Goal: Task Accomplishment & Management: Use online tool/utility

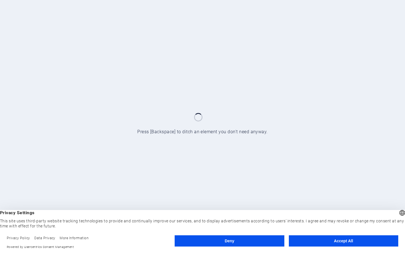
click at [355, 240] on button "Accept All" at bounding box center [343, 240] width 109 height 11
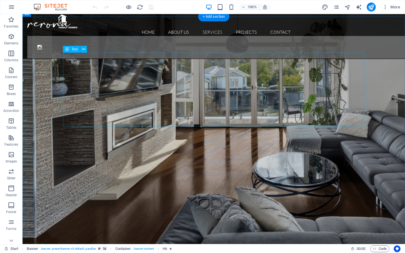
scroll to position [419, 0]
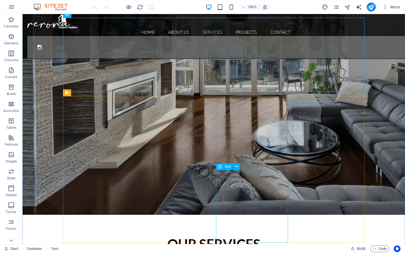
scroll to position [453, 0]
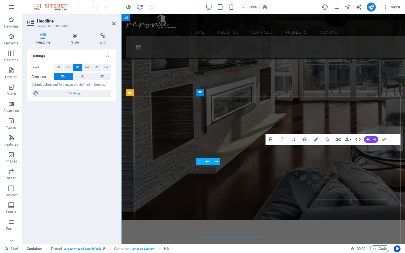
scroll to position [403, 0]
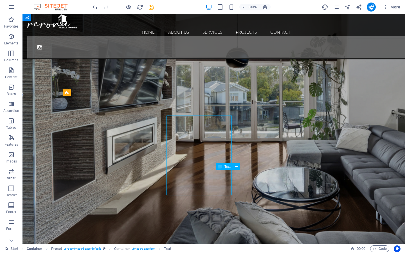
scroll to position [453, 0]
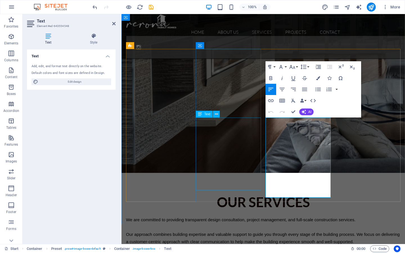
scroll to position [451, 0]
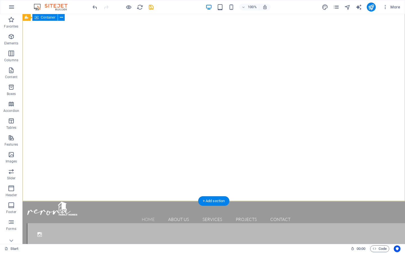
scroll to position [43, 0]
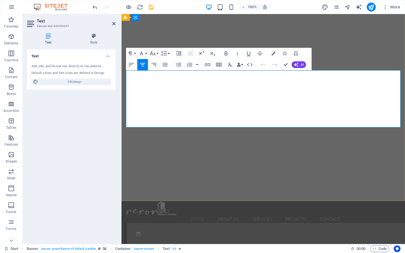
drag, startPoint x: 335, startPoint y: 114, endPoint x: 115, endPoint y: 92, distance: 221.0
click at [152, 53] on icon "button" at bounding box center [153, 53] width 6 height 4
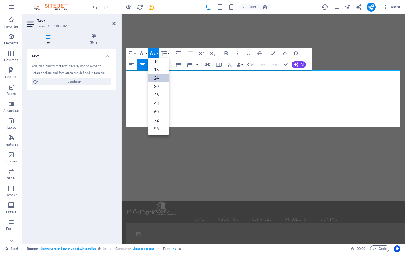
scroll to position [45, 0]
click at [157, 84] on link "30" at bounding box center [158, 86] width 20 height 8
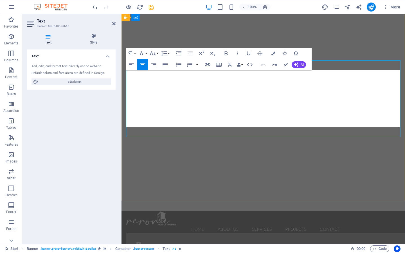
scroll to position [43, 0]
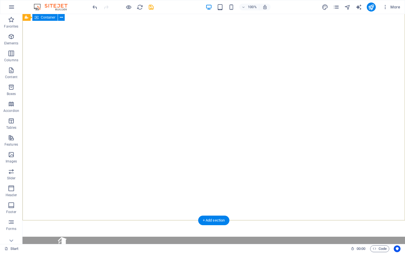
scroll to position [0, 0]
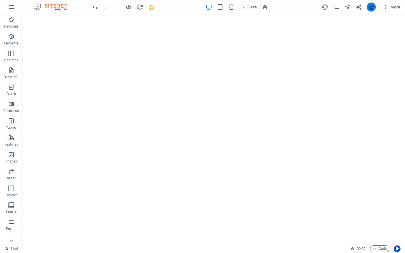
click at [374, 6] on icon "publish" at bounding box center [371, 7] width 6 height 6
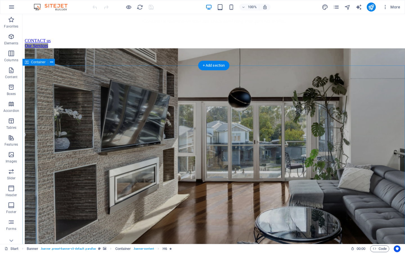
scroll to position [370, 0]
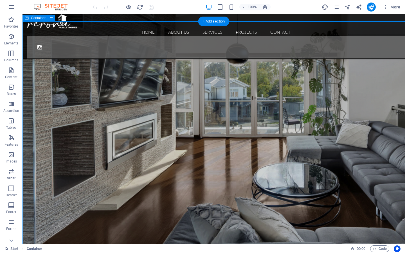
scroll to position [413, 0]
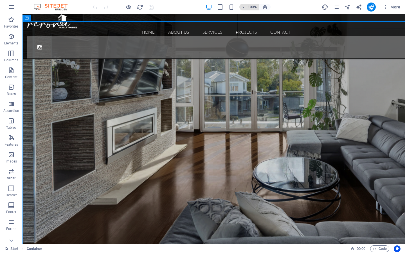
click at [245, 8] on icon "button" at bounding box center [244, 7] width 4 height 4
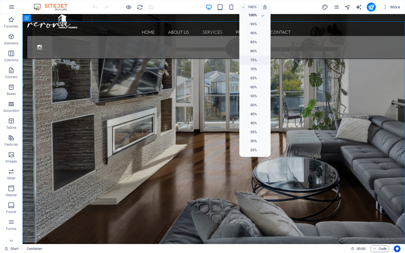
click at [252, 57] on h6 "75%" at bounding box center [250, 60] width 14 height 7
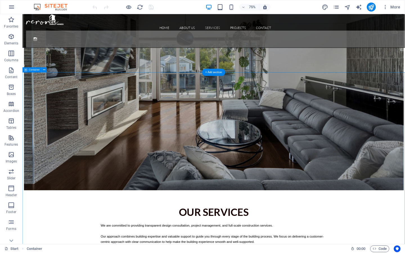
scroll to position [517, 0]
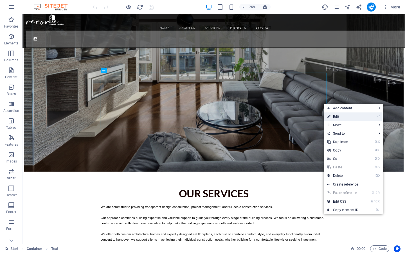
drag, startPoint x: 330, startPoint y: 118, endPoint x: 279, endPoint y: 138, distance: 55.7
click at [330, 118] on link "⏎ Edit" at bounding box center [343, 116] width 38 height 8
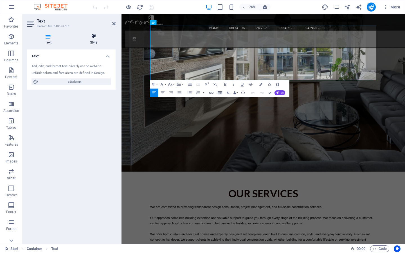
click at [89, 43] on h4 "Style" at bounding box center [94, 39] width 44 height 12
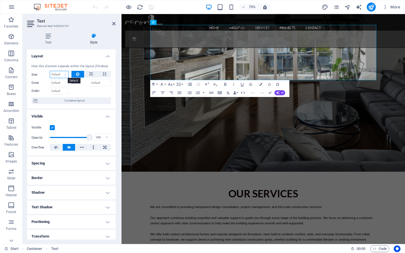
click at [62, 75] on select "Default auto px % 1/1 1/2 1/3 1/4 1/5 1/6 1/7 1/8 1/9 1/10" at bounding box center [59, 74] width 18 height 7
select select "%"
click at [59, 76] on input "100" at bounding box center [59, 74] width 18 height 7
click at [60, 75] on select "Default auto px % 1/1 1/2 1/3 1/4 1/5 1/6 1/7 1/8 1/9 1/10" at bounding box center [64, 74] width 8 height 7
click at [58, 75] on input "110" at bounding box center [59, 74] width 18 height 7
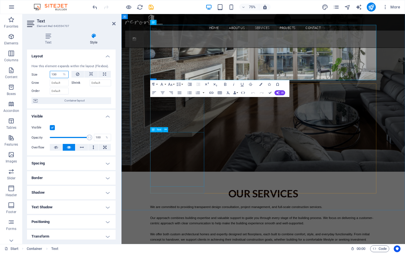
type input "130"
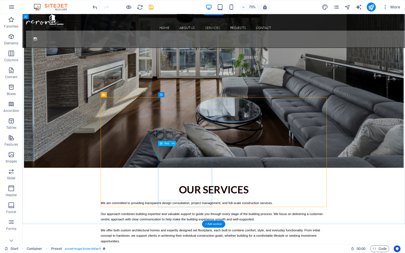
scroll to position [518, 0]
